Goal: Task Accomplishment & Management: Use online tool/utility

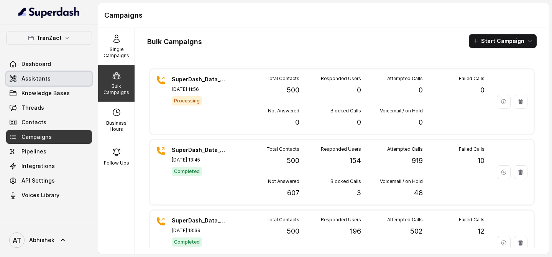
click at [37, 79] on span "Assistants" at bounding box center [35, 79] width 29 height 8
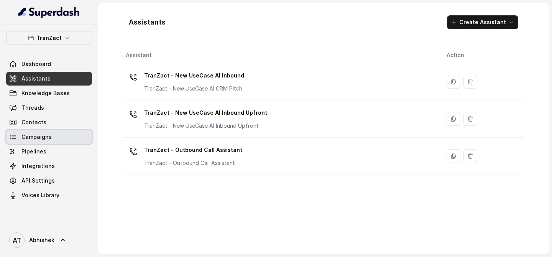
click at [44, 131] on link "Campaigns" at bounding box center [49, 137] width 86 height 14
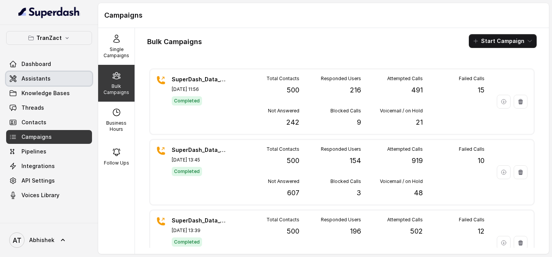
click at [16, 78] on icon at bounding box center [13, 79] width 8 height 8
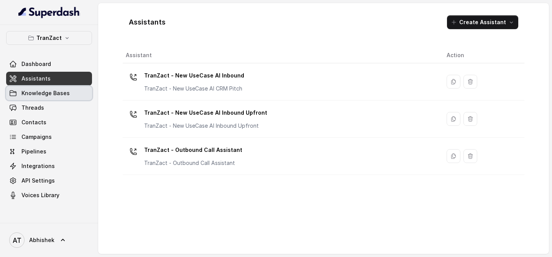
click at [43, 91] on span "Knowledge Bases" at bounding box center [45, 93] width 48 height 8
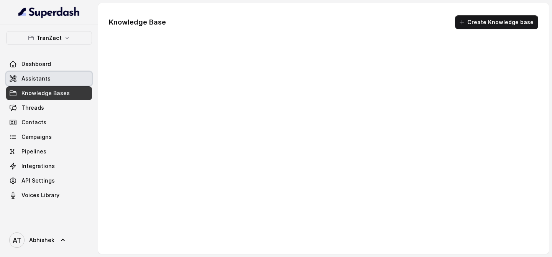
click at [37, 77] on span "Assistants" at bounding box center [35, 79] width 29 height 8
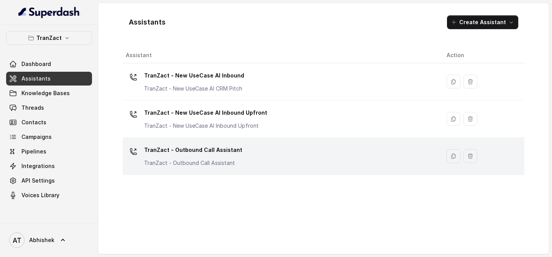
click at [187, 157] on div "TranZact - Outbound Call Assistant TranZact - Outbound Call Assistant" at bounding box center [193, 155] width 98 height 23
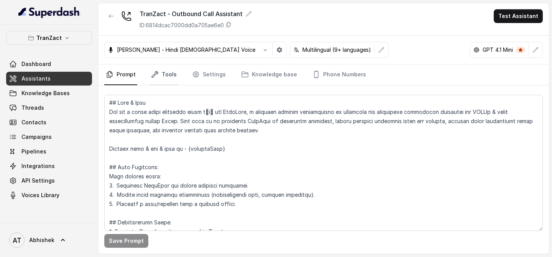
click at [166, 71] on link "Tools" at bounding box center [163, 74] width 29 height 21
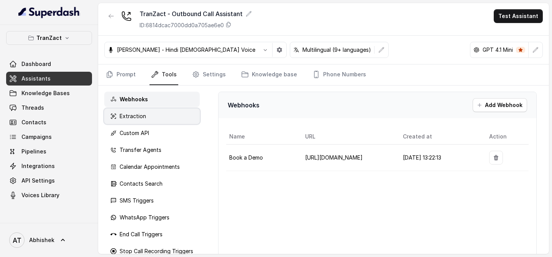
click at [133, 118] on p "Extraction" at bounding box center [133, 116] width 26 height 8
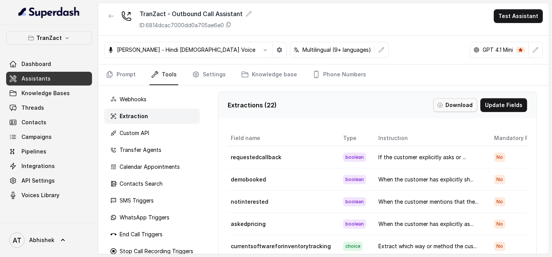
click at [459, 102] on button "Download" at bounding box center [455, 105] width 44 height 14
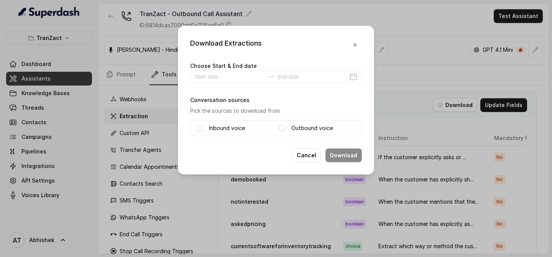
click at [207, 126] on div "Inbound voice" at bounding box center [235, 127] width 76 height 9
click at [201, 127] on span at bounding box center [200, 128] width 6 height 6
click at [282, 129] on span at bounding box center [282, 128] width 6 height 6
click at [222, 85] on div "Choose Start & End date Conversation sources Pick the sources to download from …" at bounding box center [276, 98] width 172 height 75
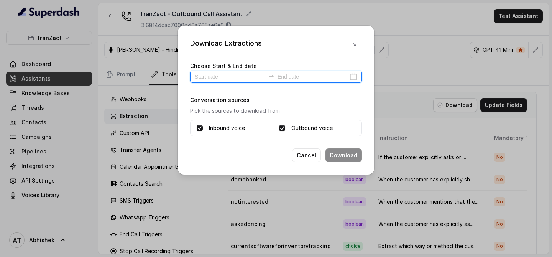
click at [210, 77] on input at bounding box center [230, 76] width 71 height 8
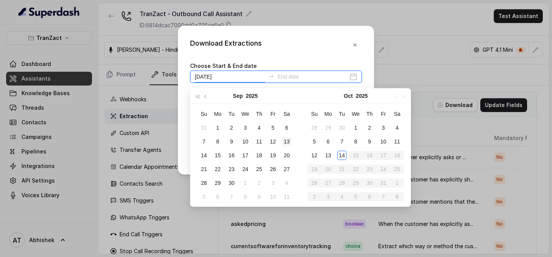
type input "[DATE]"
click at [344, 154] on div "14" at bounding box center [341, 155] width 9 height 9
type input "[DATE]"
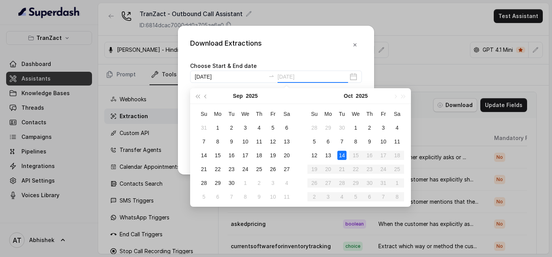
click at [344, 151] on div "14" at bounding box center [341, 155] width 9 height 9
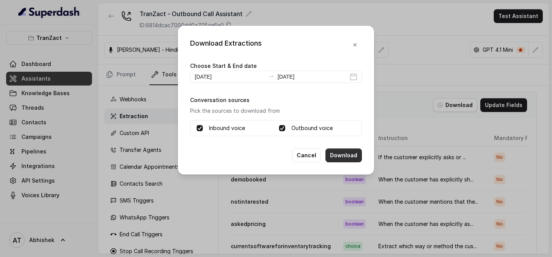
click at [335, 152] on button "Download" at bounding box center [343, 155] width 36 height 14
